Goal: Task Accomplishment & Management: Complete application form

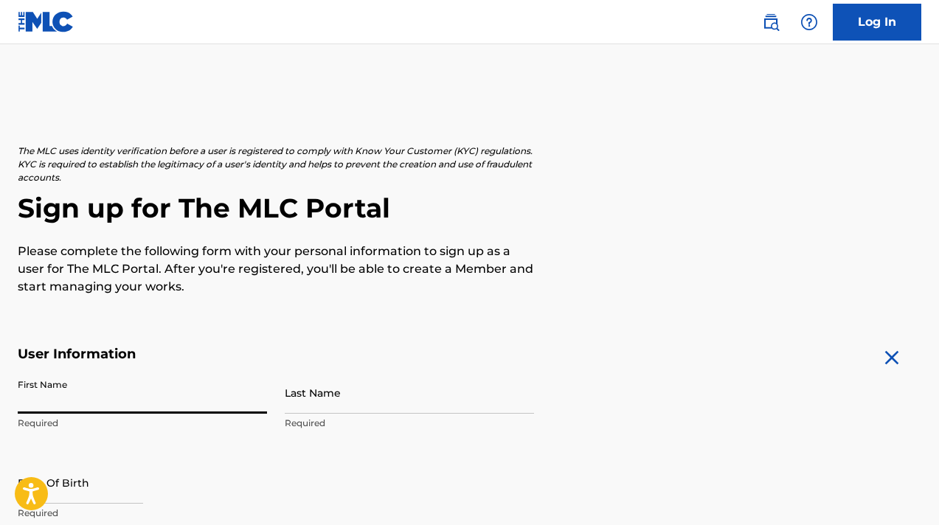
click at [83, 400] on input "First Name" at bounding box center [142, 393] width 249 height 42
type input "[PERSON_NAME]"
click at [349, 407] on input "Last Name" at bounding box center [409, 393] width 249 height 42
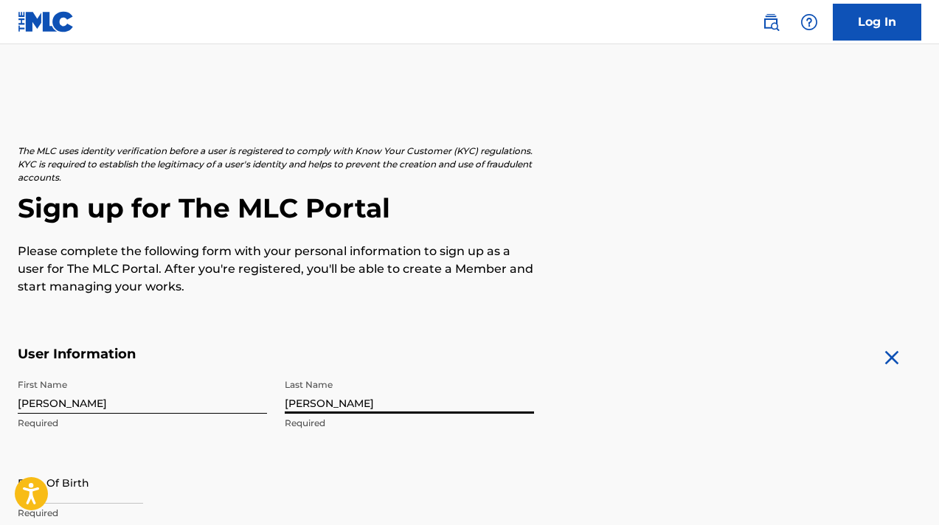
type input "[PERSON_NAME]"
click at [405, 466] on div "First Name [PERSON_NAME] Required Last Name [PERSON_NAME] Required Date Of Birt…" at bounding box center [276, 462] width 517 height 180
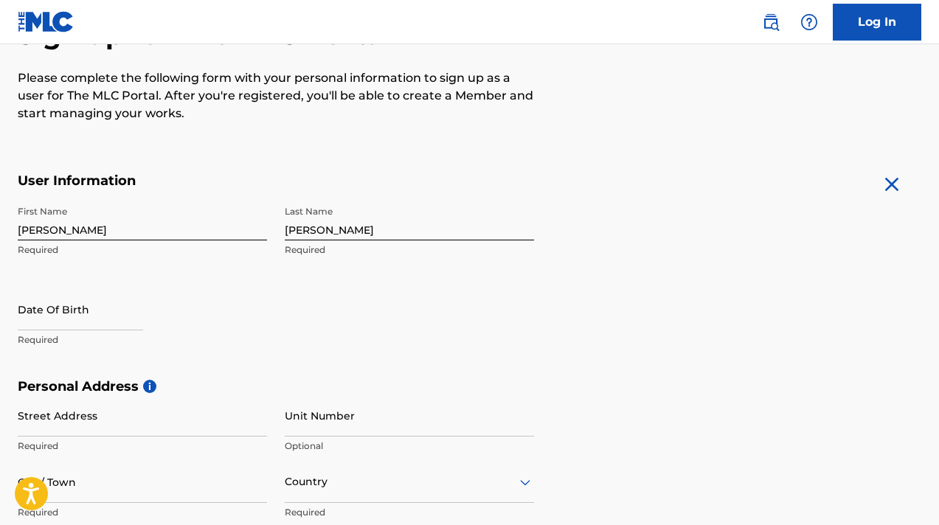
scroll to position [177, 0]
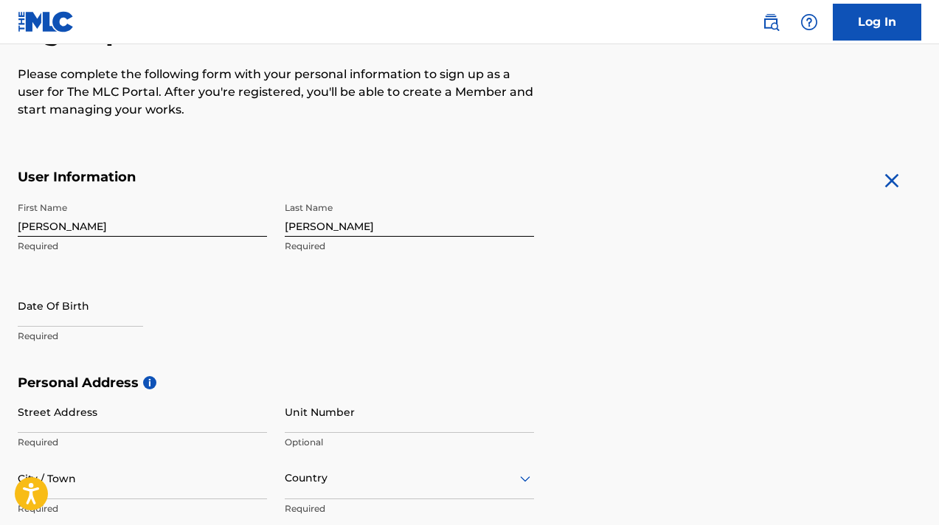
select select "7"
select select "2025"
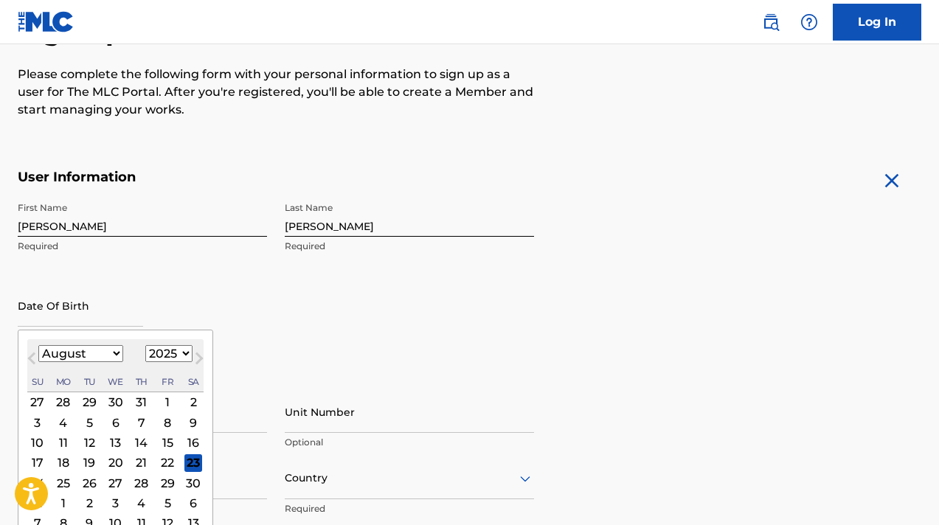
click at [38, 324] on input "text" at bounding box center [80, 306] width 125 height 42
type input "29"
click at [74, 350] on select "January February March April May June July August September October November De…" at bounding box center [80, 353] width 85 height 17
select select "0"
click at [159, 354] on select "1899 1900 1901 1902 1903 1904 1905 1906 1907 1908 1909 1910 1911 1912 1913 1914…" at bounding box center [168, 353] width 47 height 17
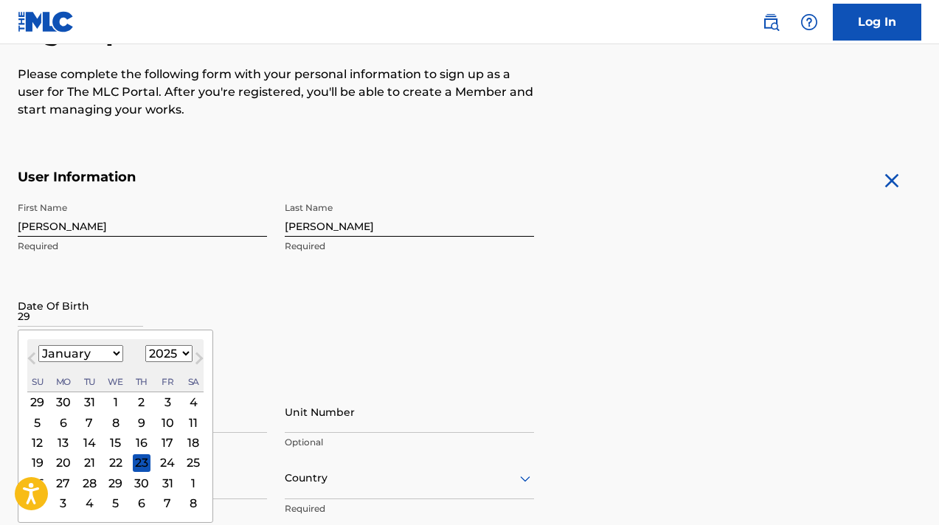
select select "1990"
click at [66, 483] on div "29" at bounding box center [64, 483] width 18 height 18
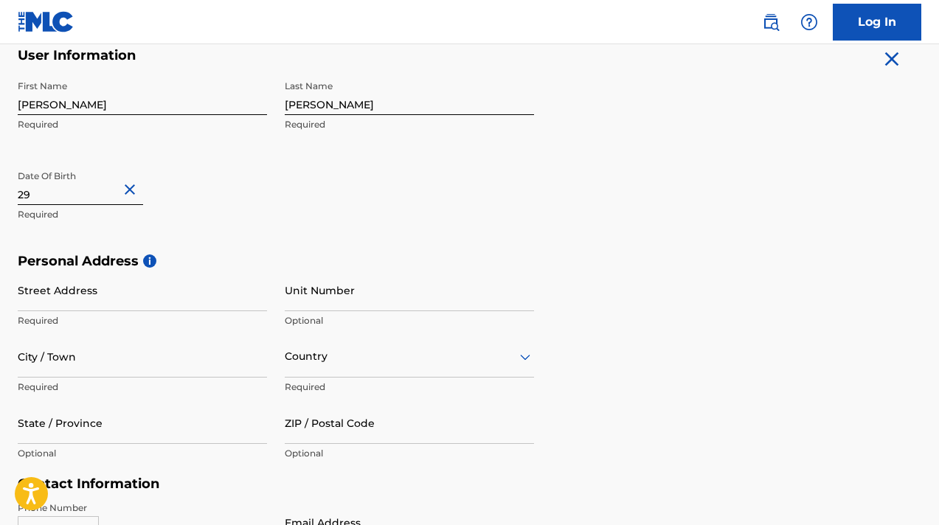
scroll to position [322, 0]
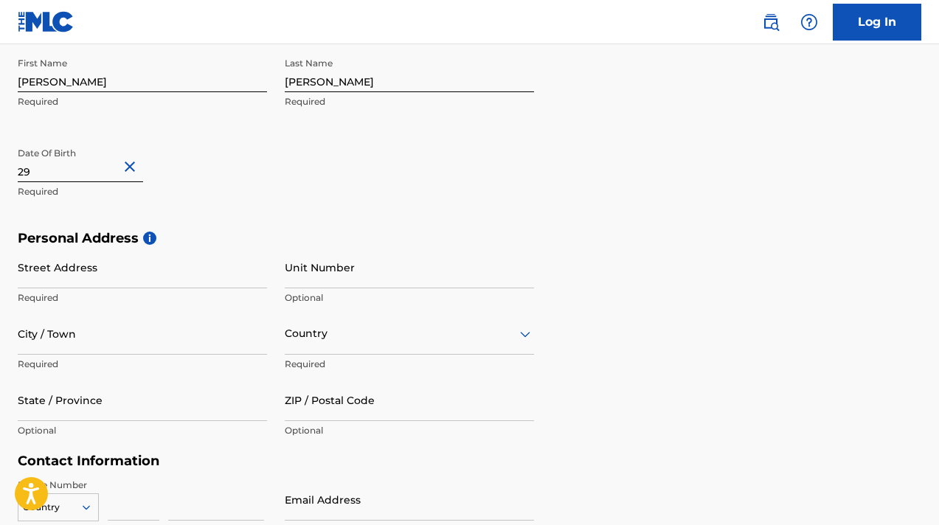
click at [148, 277] on input "Street Address" at bounding box center [142, 267] width 249 height 42
type input "[STREET_ADDRESS]"
type input "[GEOGRAPHIC_DATA]"
type input "1"
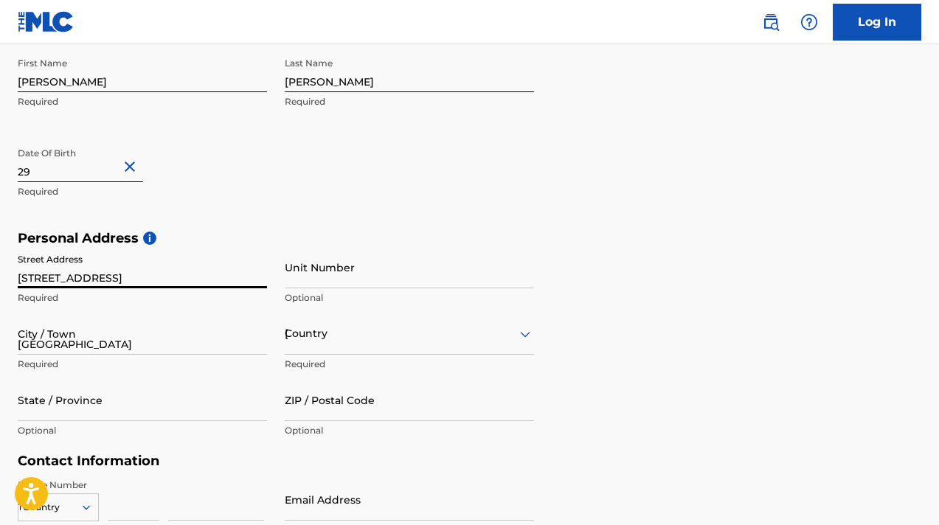
type input "721"
type input "5243961"
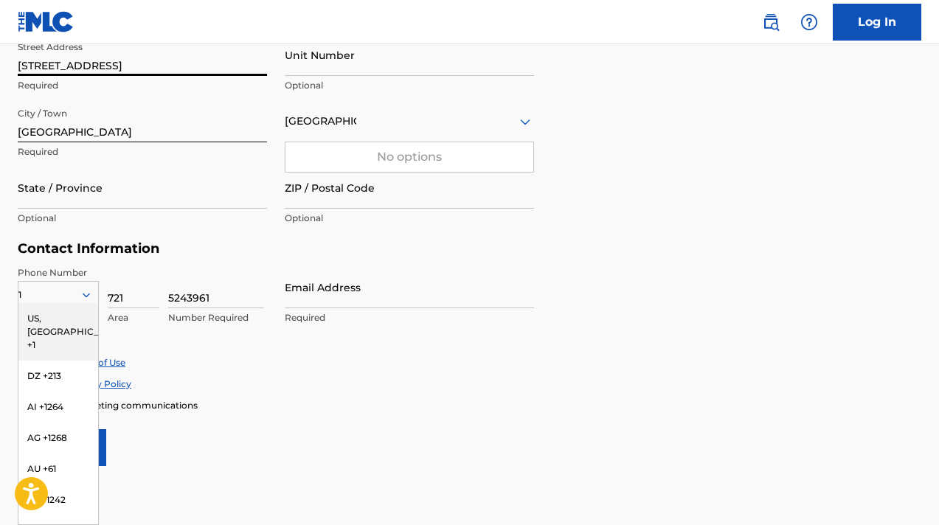
scroll to position [536, 0]
click at [35, 286] on div "1" at bounding box center [58, 294] width 80 height 16
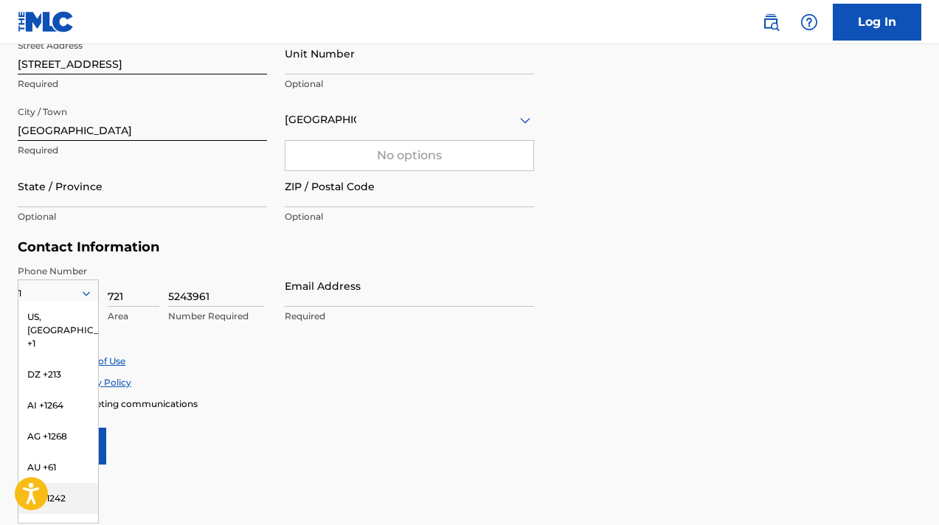
scroll to position [6, 0]
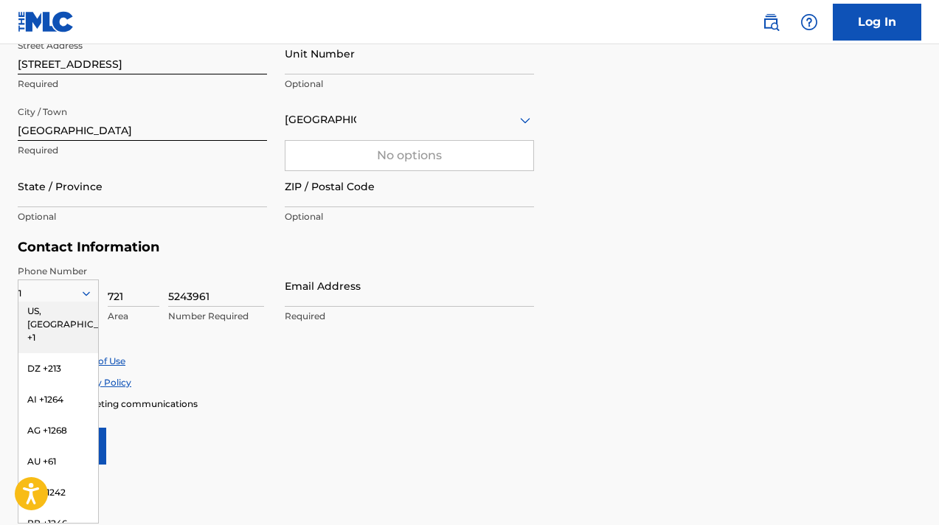
click at [41, 313] on div "US, [GEOGRAPHIC_DATA] +1" at bounding box center [58, 325] width 80 height 58
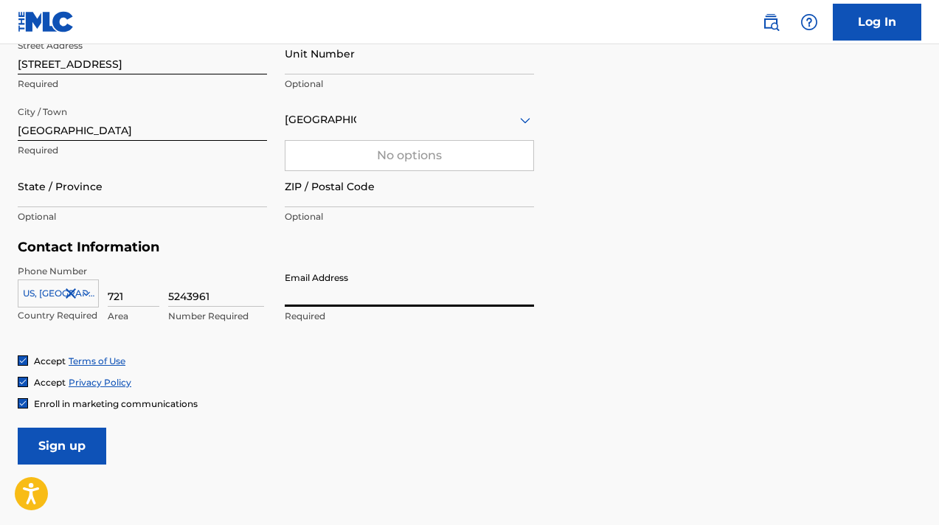
click at [368, 278] on input "Email Address" at bounding box center [409, 286] width 249 height 42
type input "[EMAIL_ADDRESS][DOMAIN_NAME]"
click at [53, 444] on input "Sign up" at bounding box center [62, 446] width 89 height 37
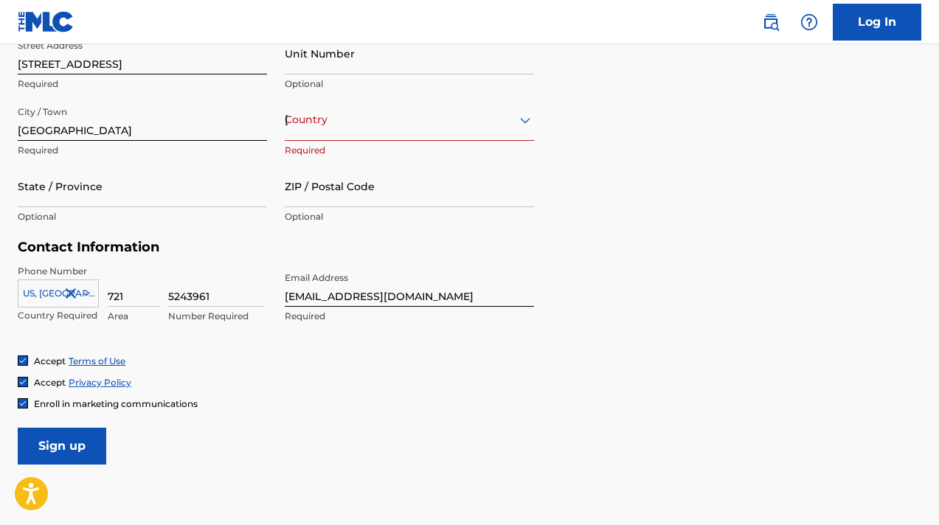
click at [455, 128] on div "[GEOGRAPHIC_DATA]" at bounding box center [409, 120] width 249 height 18
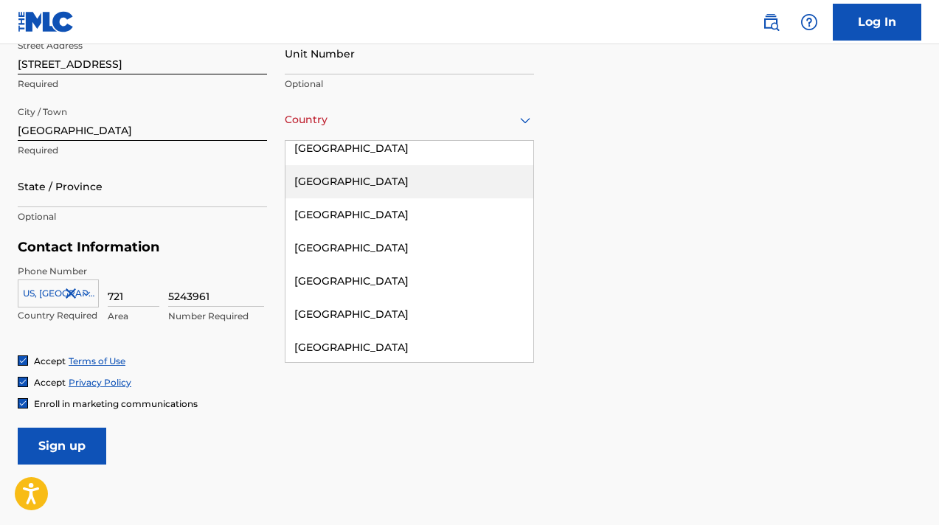
scroll to position [4687, 0]
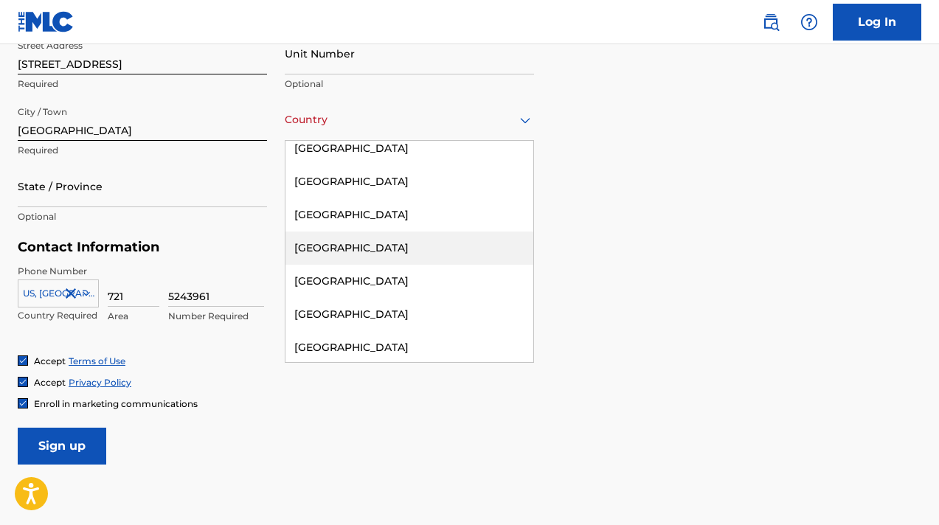
click at [339, 232] on div "[GEOGRAPHIC_DATA]" at bounding box center [410, 248] width 248 height 33
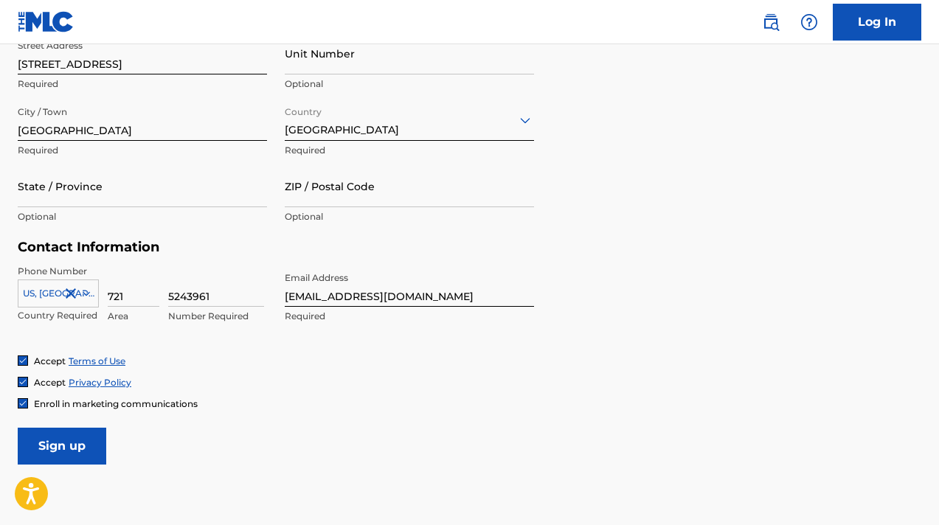
click at [64, 443] on input "Sign up" at bounding box center [62, 446] width 89 height 37
